Goal: Check status: Check status

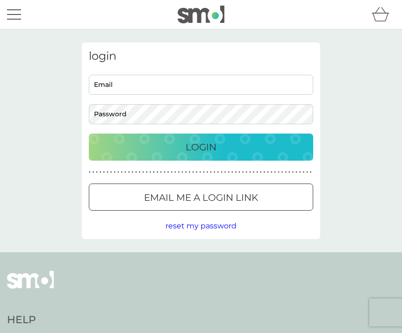
click at [138, 88] on input "Email" at bounding box center [201, 85] width 224 height 20
type input "[EMAIL_ADDRESS][DOMAIN_NAME]"
click at [201, 147] on button "Login" at bounding box center [201, 147] width 224 height 27
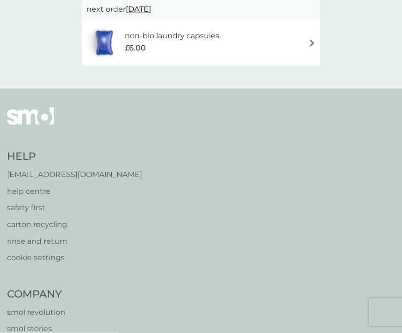
scroll to position [91, 0]
click at [36, 189] on p "help centre" at bounding box center [74, 191] width 135 height 12
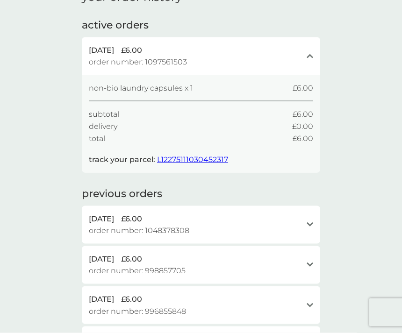
scroll to position [52, 0]
click at [195, 159] on span "L12275111030452317" at bounding box center [192, 159] width 71 height 9
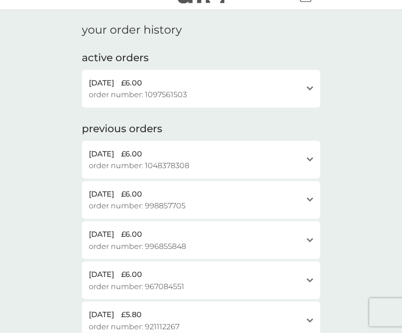
scroll to position [0, 0]
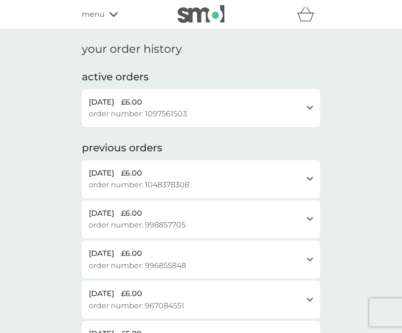
click at [106, 11] on div "menu" at bounding box center [121, 14] width 79 height 12
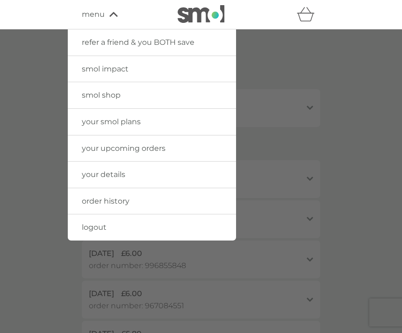
click at [70, 141] on link "your upcoming orders" at bounding box center [152, 149] width 168 height 26
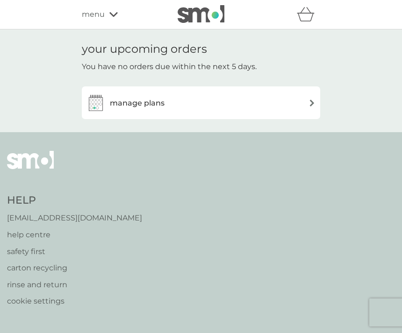
click at [314, 104] on img at bounding box center [312, 103] width 7 height 7
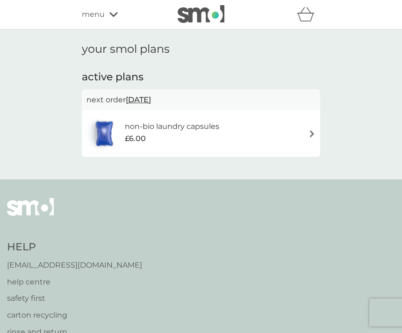
click at [120, 14] on div "menu" at bounding box center [121, 14] width 79 height 12
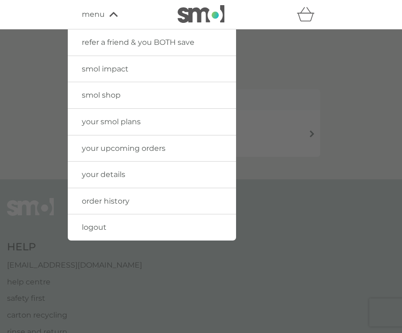
click at [123, 197] on span "order history" at bounding box center [106, 201] width 48 height 9
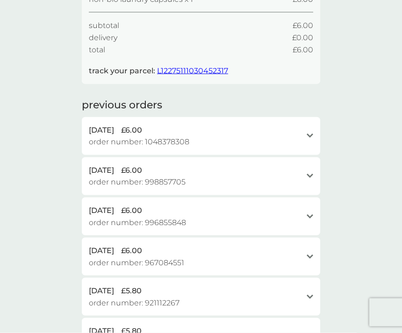
scroll to position [143, 0]
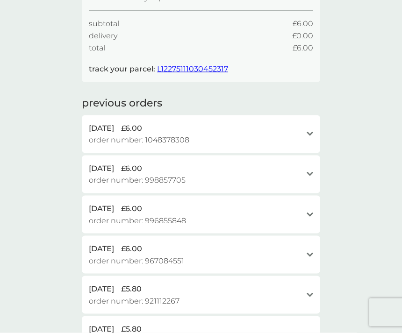
click at [177, 65] on span "L12275111030452317" at bounding box center [192, 69] width 71 height 9
